Goal: Task Accomplishment & Management: Use online tool/utility

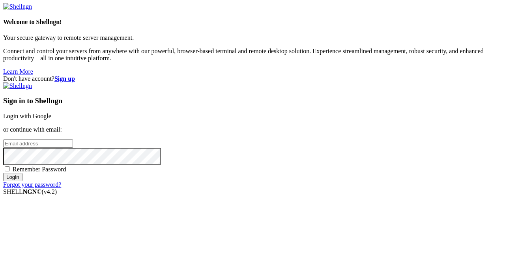
click at [51, 113] on link "Login with Google" at bounding box center [27, 116] width 48 height 7
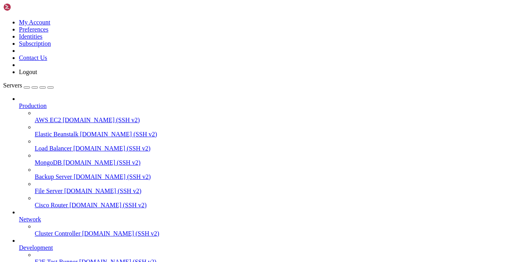
scroll to position [98, 0]
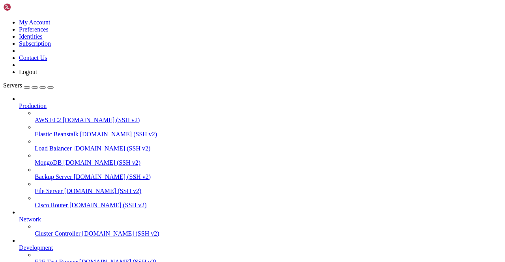
scroll to position [497, 0]
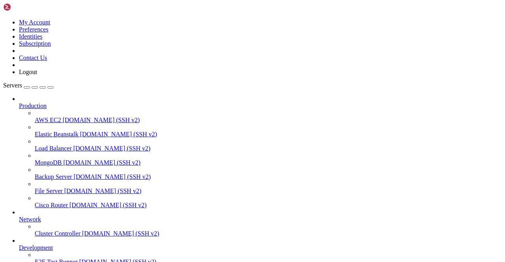
scroll to position [0, 0]
